Goal: Find contact information: Find contact information

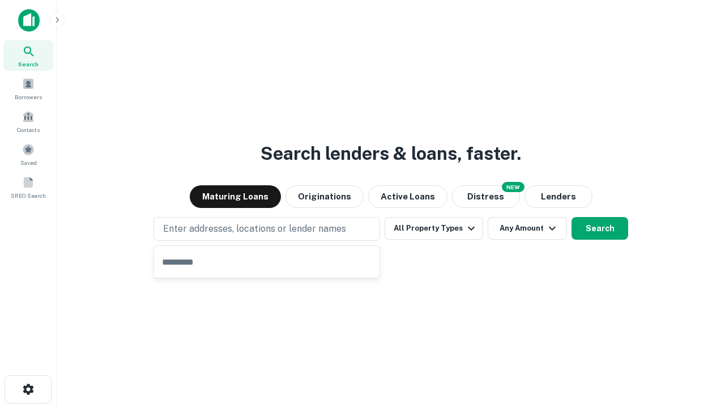
type input "**********"
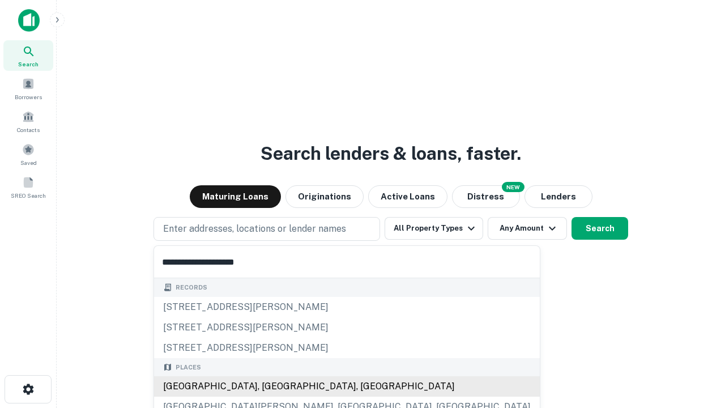
click at [271, 387] on div "Santa Monica, CA, USA" at bounding box center [347, 386] width 386 height 20
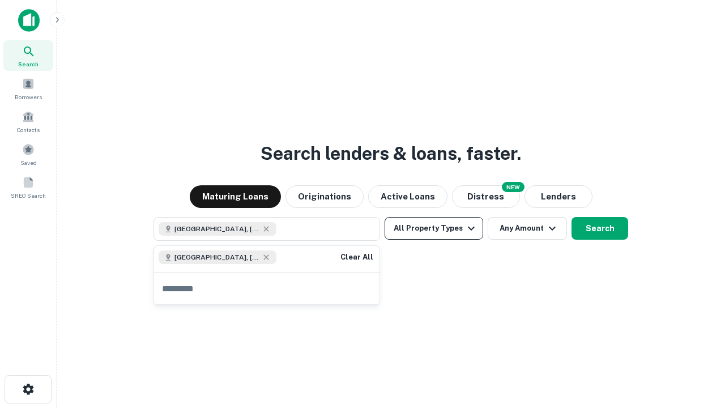
click at [434, 228] on button "All Property Types" at bounding box center [434, 228] width 99 height 23
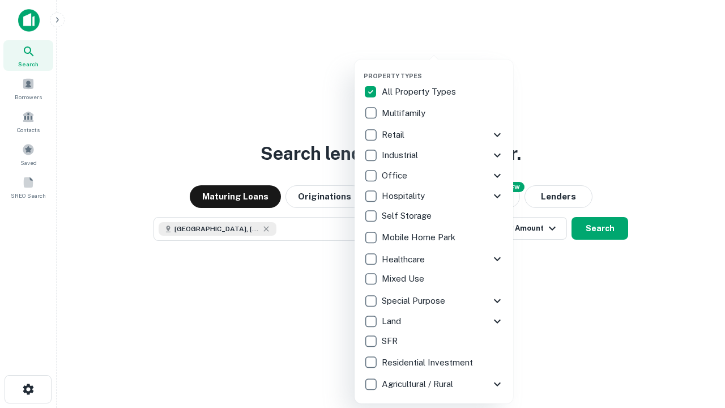
click at [443, 69] on button "button" at bounding box center [443, 69] width 159 height 1
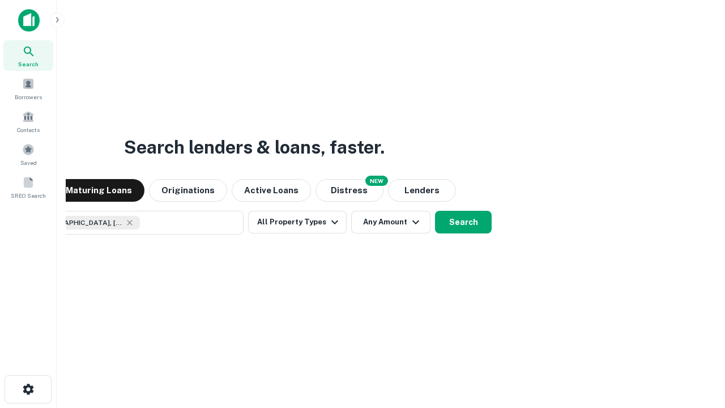
scroll to position [18, 0]
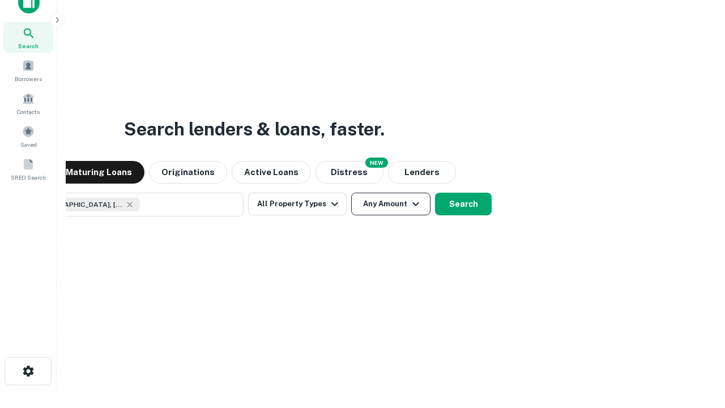
click at [351, 193] on button "Any Amount" at bounding box center [390, 204] width 79 height 23
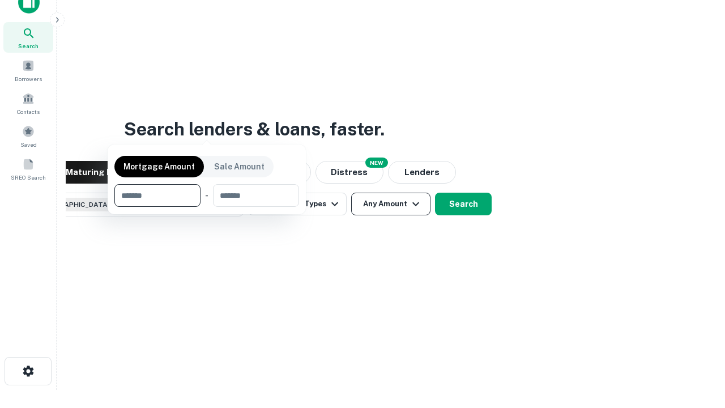
scroll to position [82, 321]
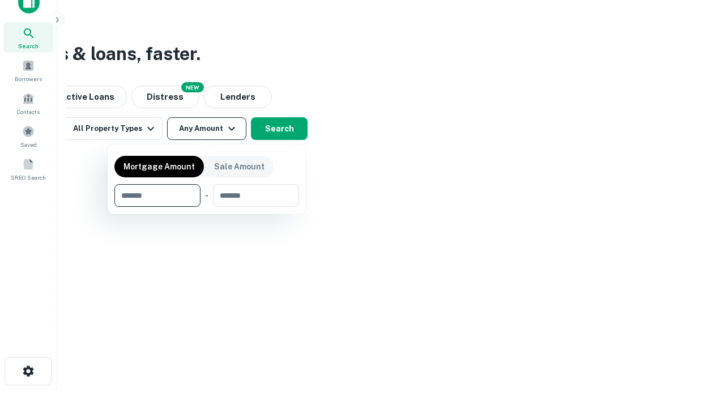
type input "*******"
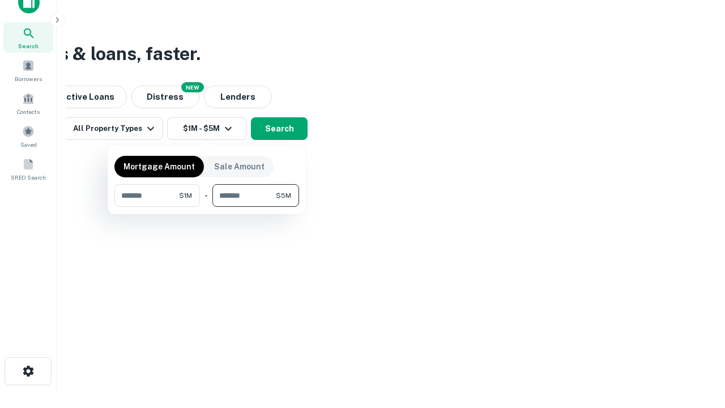
type input "*******"
click at [207, 207] on button "button" at bounding box center [206, 207] width 185 height 1
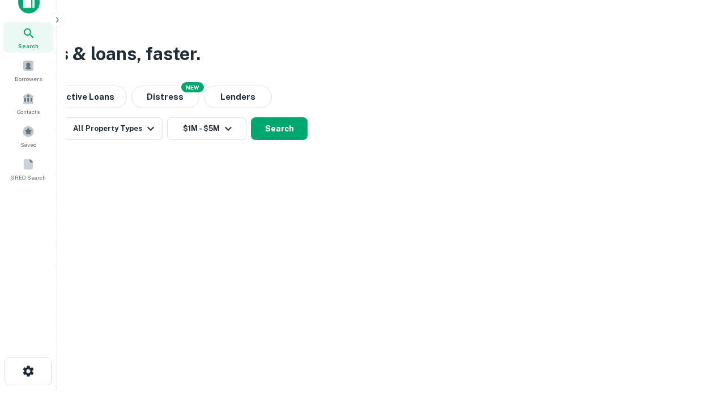
scroll to position [18, 0]
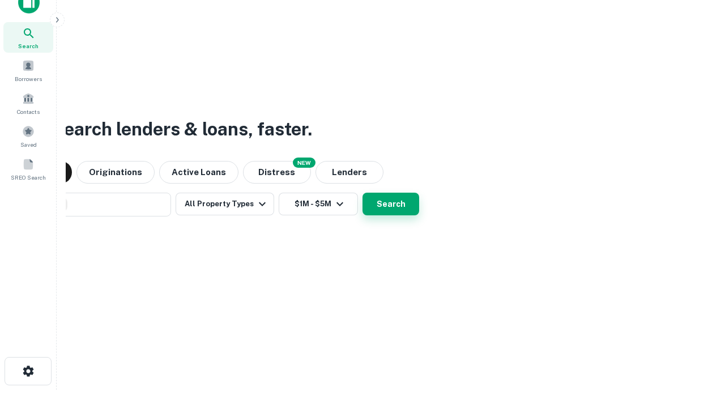
click at [363, 193] on button "Search" at bounding box center [391, 204] width 57 height 23
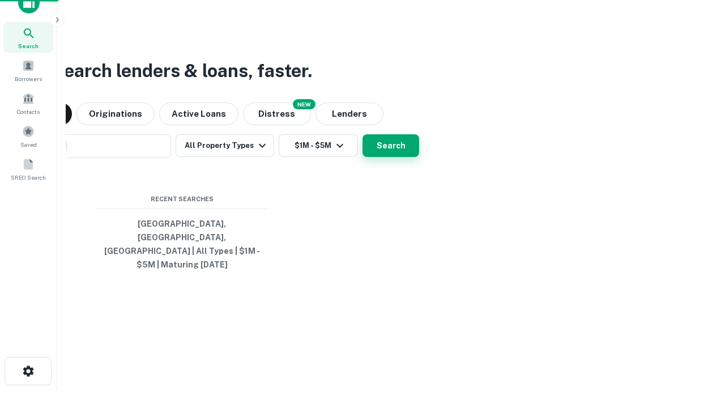
scroll to position [37, 321]
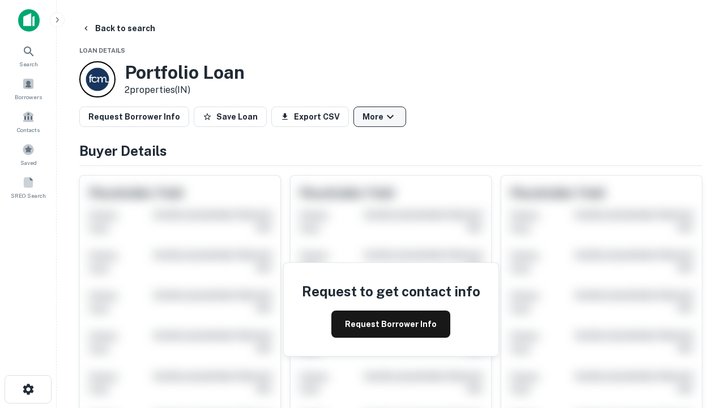
click at [380, 117] on button "More" at bounding box center [380, 117] width 53 height 20
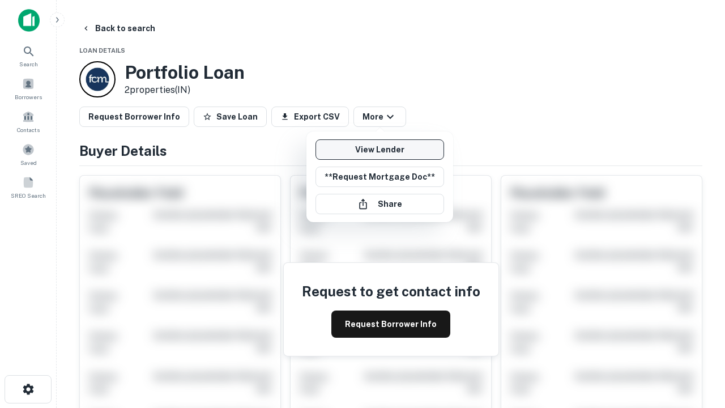
click at [380, 150] on link "View Lender" at bounding box center [380, 149] width 129 height 20
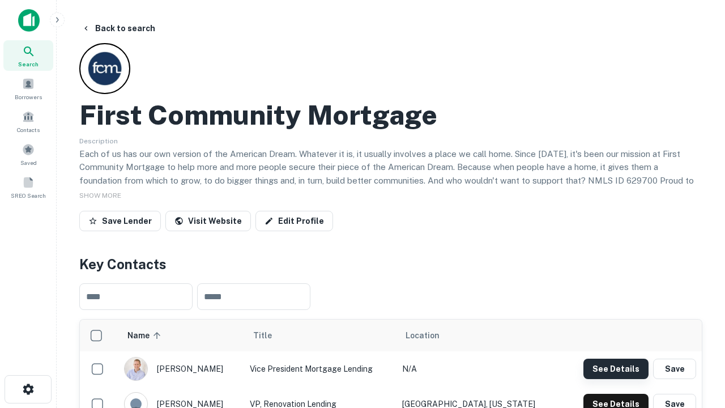
click at [616, 368] on button "See Details" at bounding box center [616, 369] width 65 height 20
click at [28, 389] on icon "button" at bounding box center [29, 390] width 14 height 14
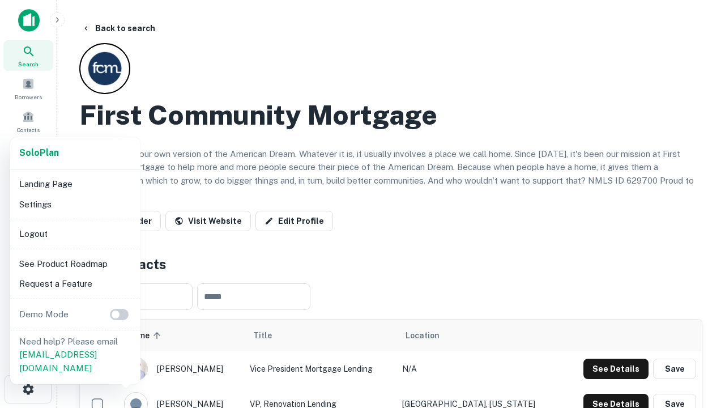
click at [75, 234] on li "Logout" at bounding box center [75, 234] width 121 height 20
